Goal: Check status: Check status

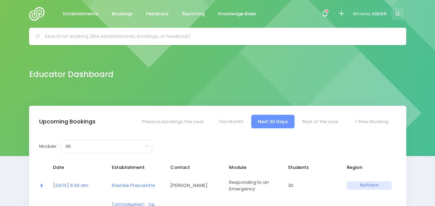
select select "5"
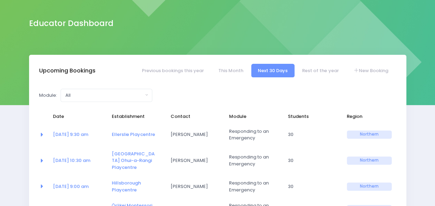
scroll to position [51, 0]
click at [140, 132] on link "Ellerslie Playcentre" at bounding box center [133, 134] width 43 height 7
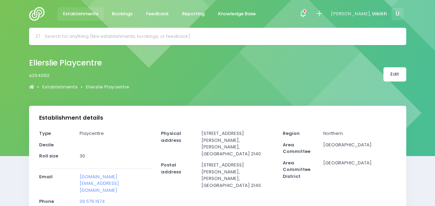
select select "5"
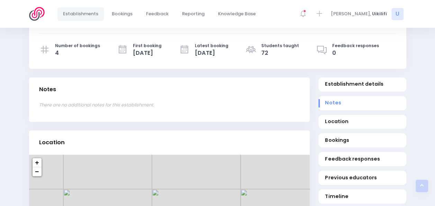
scroll to position [190, 0]
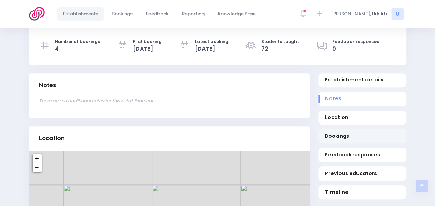
click at [341, 132] on span "Bookings" at bounding box center [362, 135] width 74 height 7
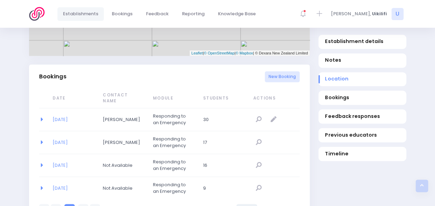
scroll to position [439, 0]
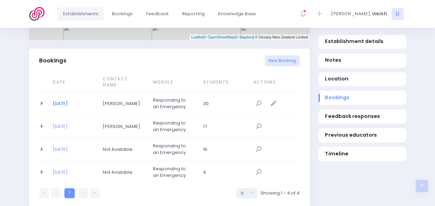
click at [61, 100] on link "[DATE]" at bounding box center [60, 103] width 15 height 7
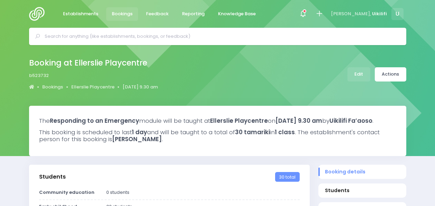
select select "5"
click at [35, 17] on img at bounding box center [39, 14] width 20 height 14
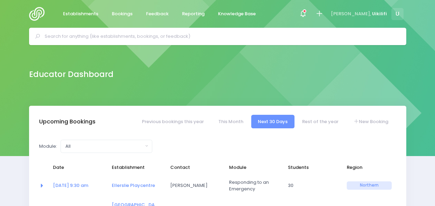
select select "5"
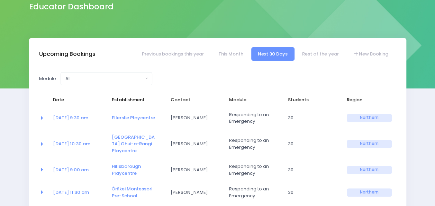
scroll to position [69, 0]
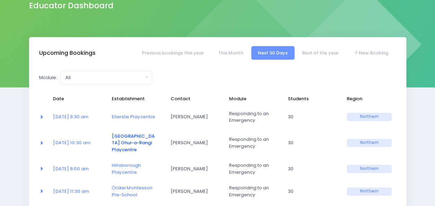
click at [123, 138] on link "Bucklands Beach Ohui-a-Rangi Playcentre" at bounding box center [133, 143] width 43 height 20
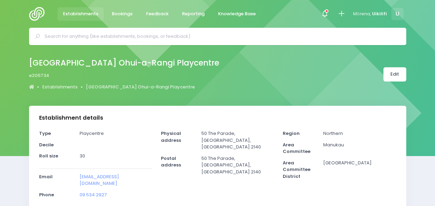
select select "5"
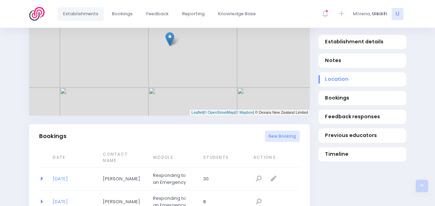
scroll to position [380, 0]
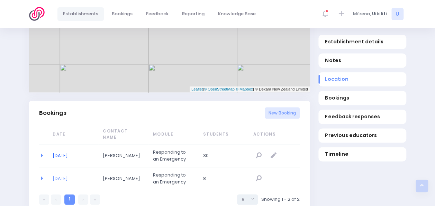
click at [58, 152] on link "[DATE]" at bounding box center [60, 155] width 15 height 7
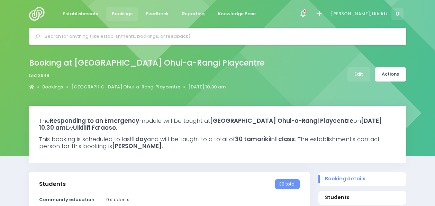
select select "5"
